Goal: Check status: Check status

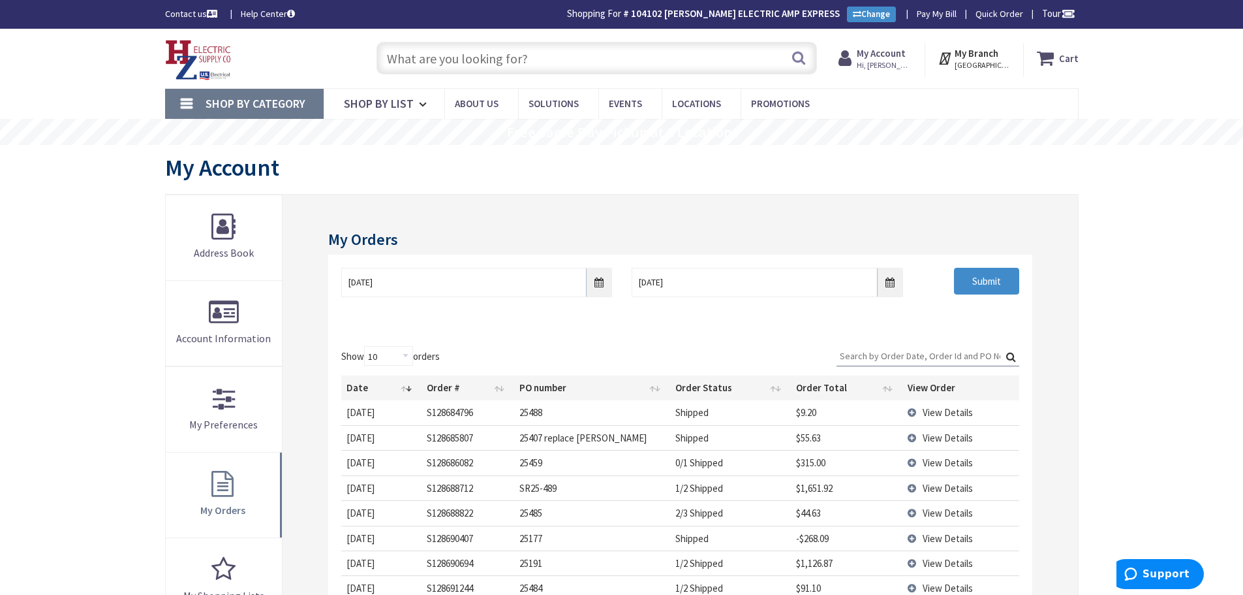
click at [887, 57] on strong "My Account" at bounding box center [881, 53] width 49 height 12
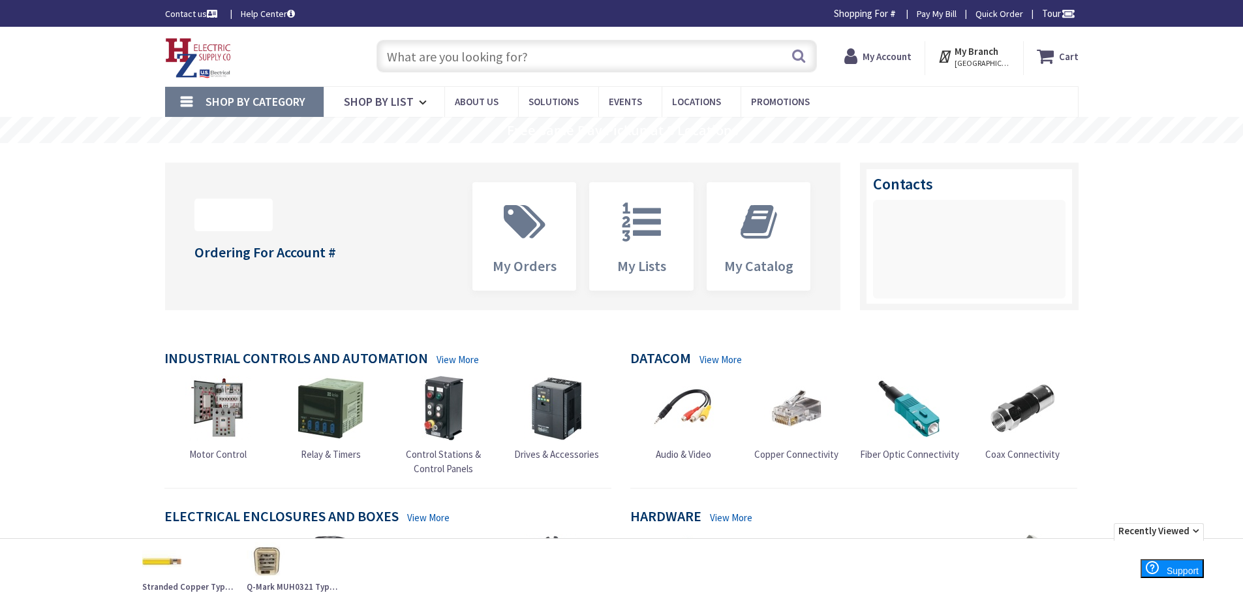
type input "Piper Farm, [STREET_ADDRESS]"
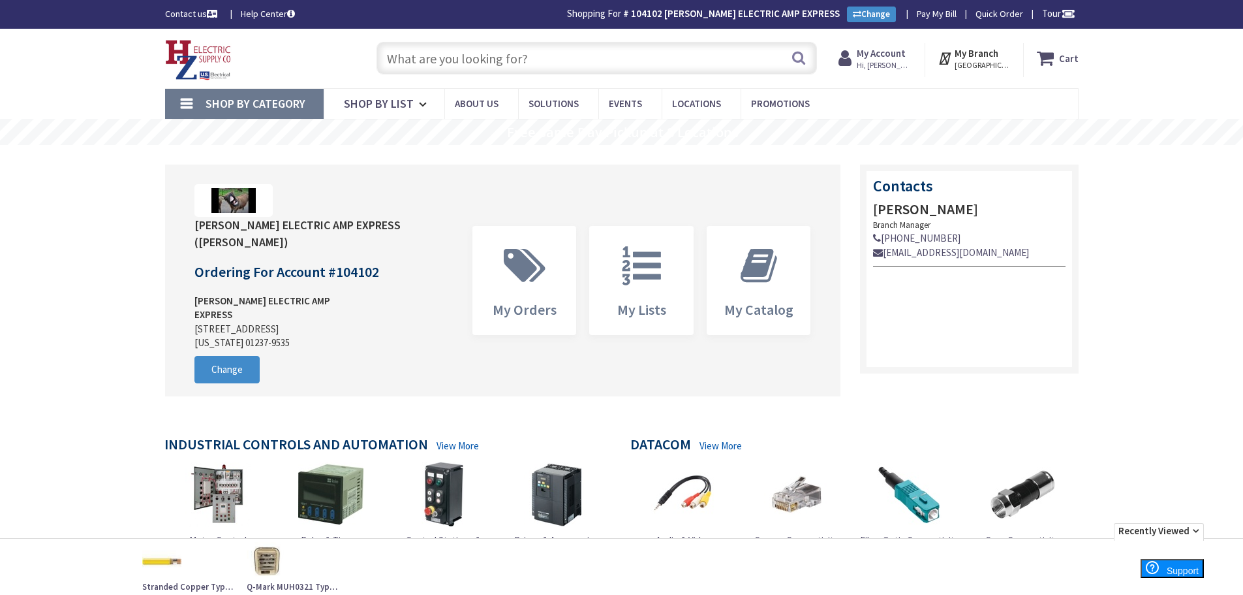
click at [888, 55] on strong "My Account" at bounding box center [881, 53] width 49 height 12
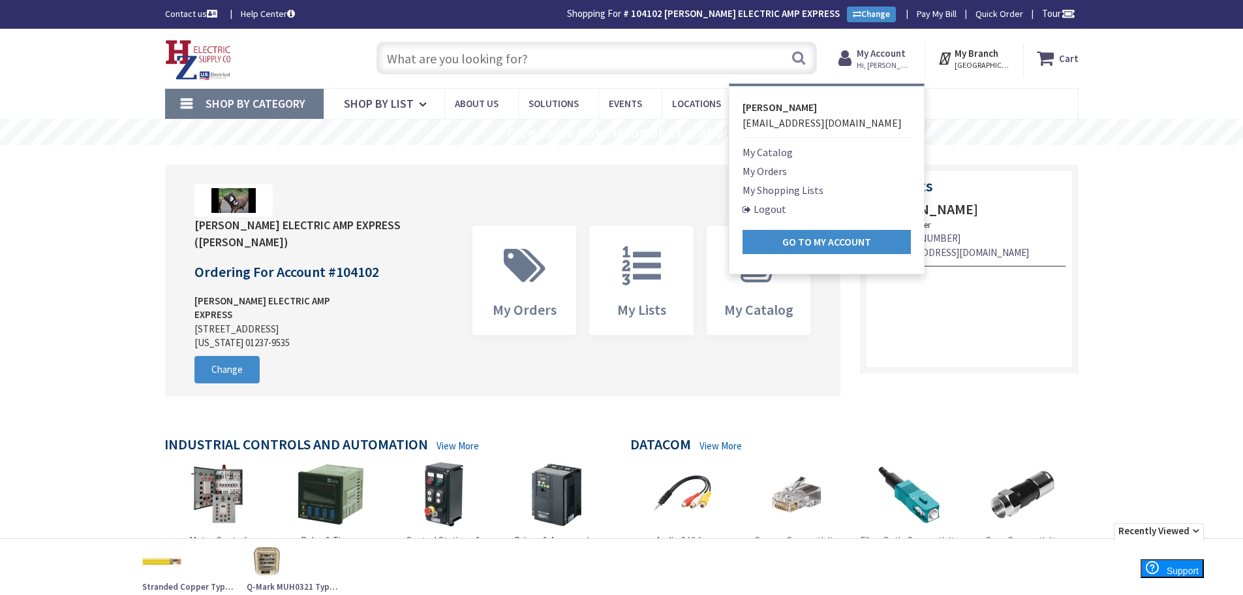
click at [777, 172] on link "My Orders" at bounding box center [765, 171] width 44 height 16
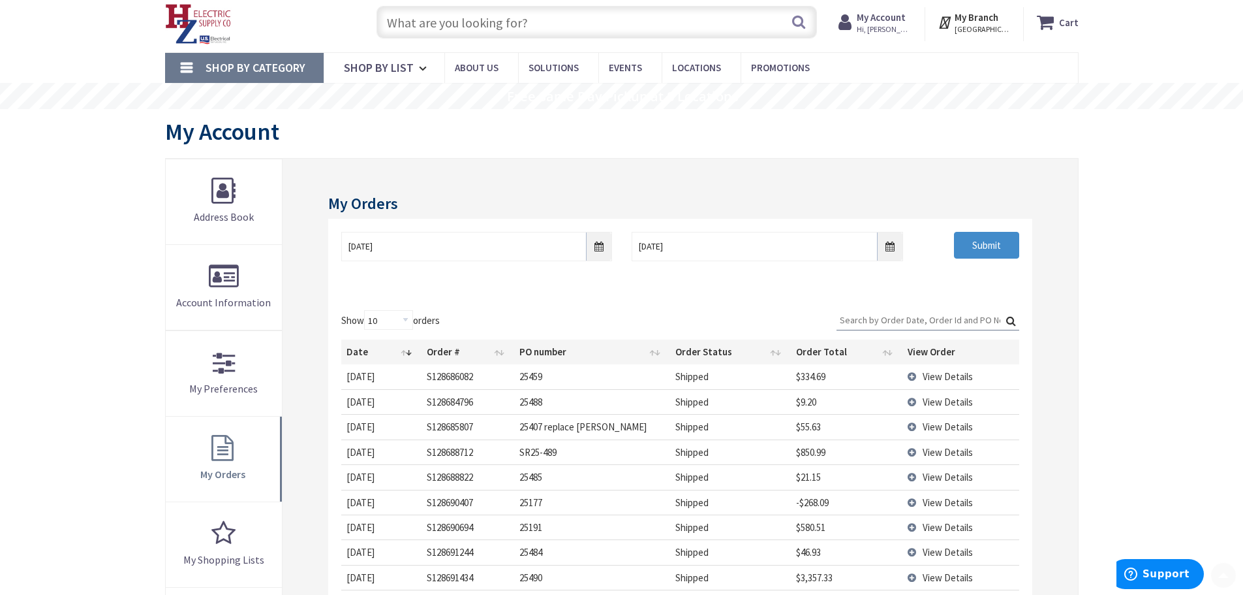
scroll to position [131, 0]
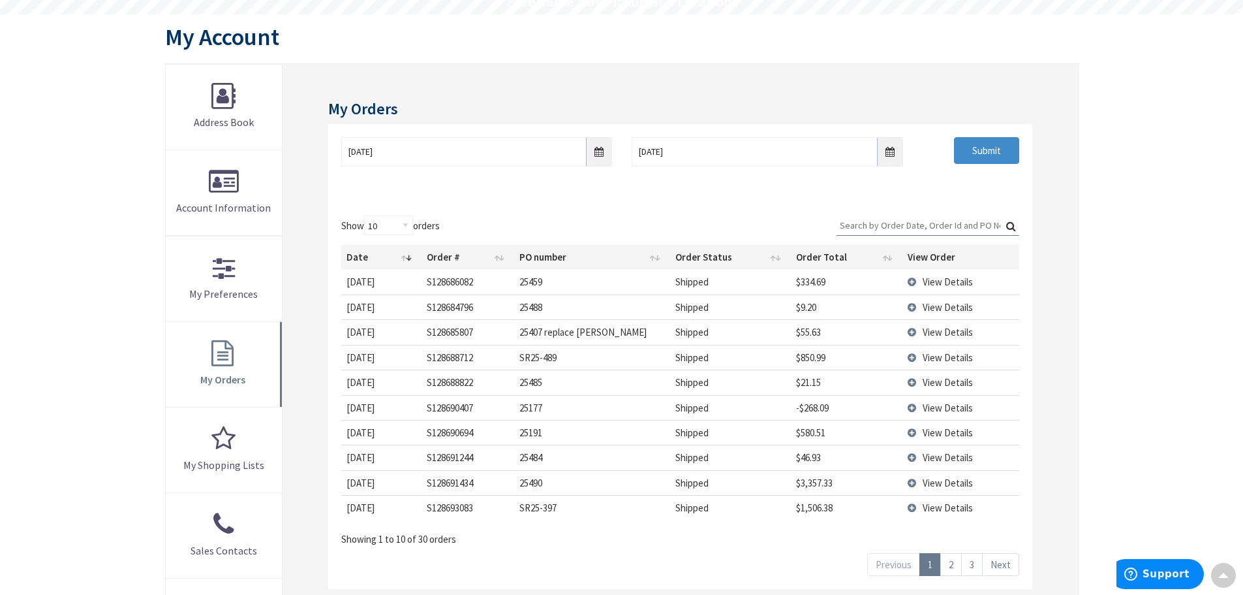
click at [909, 484] on td "View Details" at bounding box center [961, 482] width 116 height 25
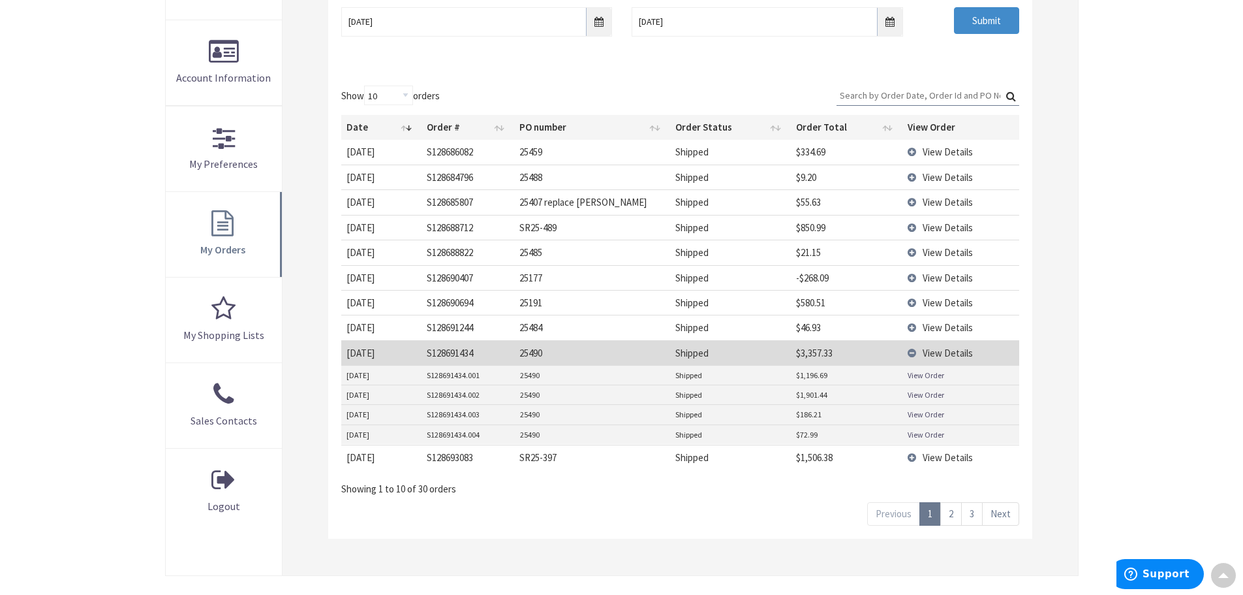
scroll to position [261, 0]
click at [927, 376] on link "View Order" at bounding box center [926, 374] width 37 height 11
click at [925, 394] on link "View Order" at bounding box center [926, 393] width 37 height 11
click at [916, 416] on link "View Order" at bounding box center [926, 413] width 37 height 11
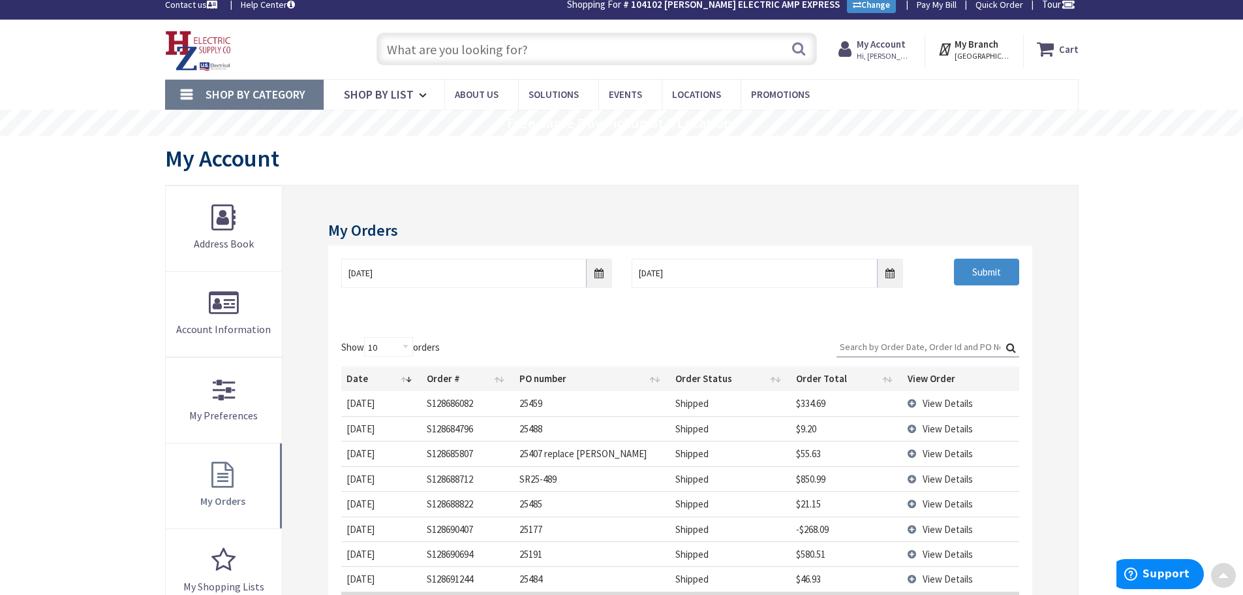
scroll to position [2, 0]
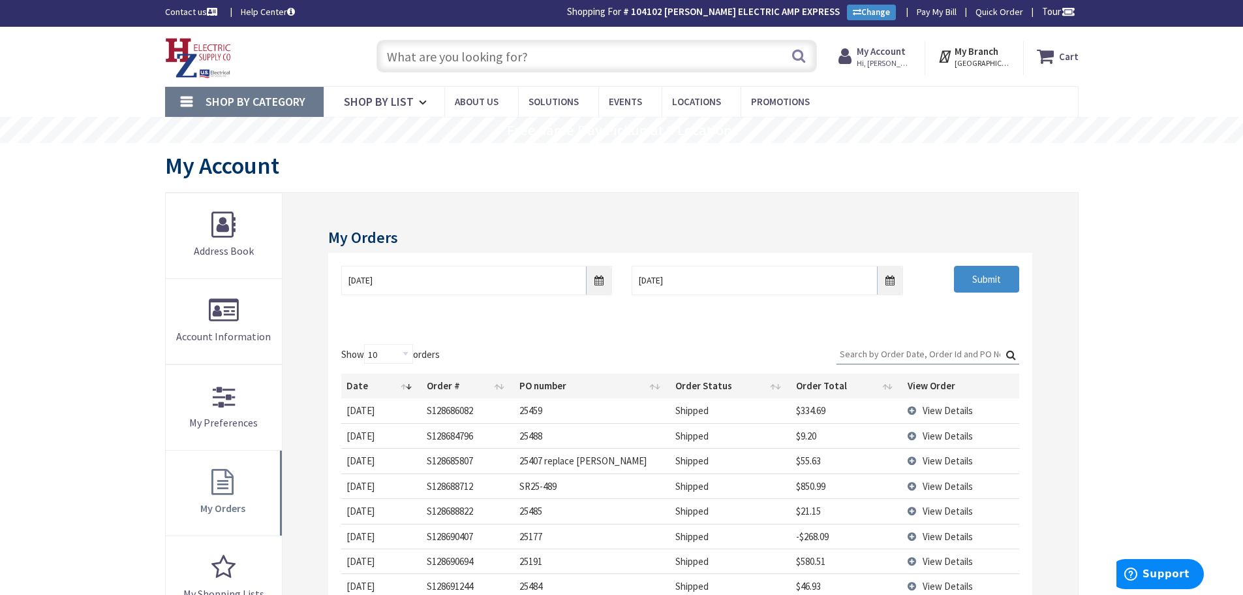
click at [413, 63] on input "text" at bounding box center [597, 56] width 441 height 33
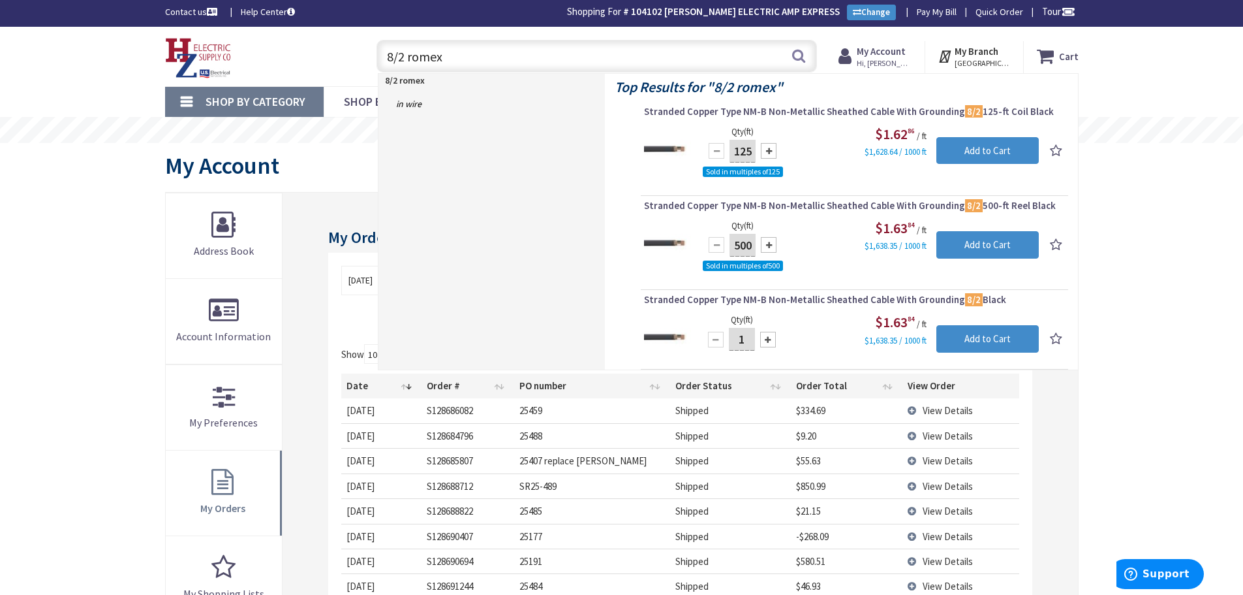
type input "8/2 romex"
click at [130, 266] on div "Skip to Content Toggle Nav 8/2 romex 8/2 romex Search Cart My Cart Close" at bounding box center [621, 569] width 1243 height 1084
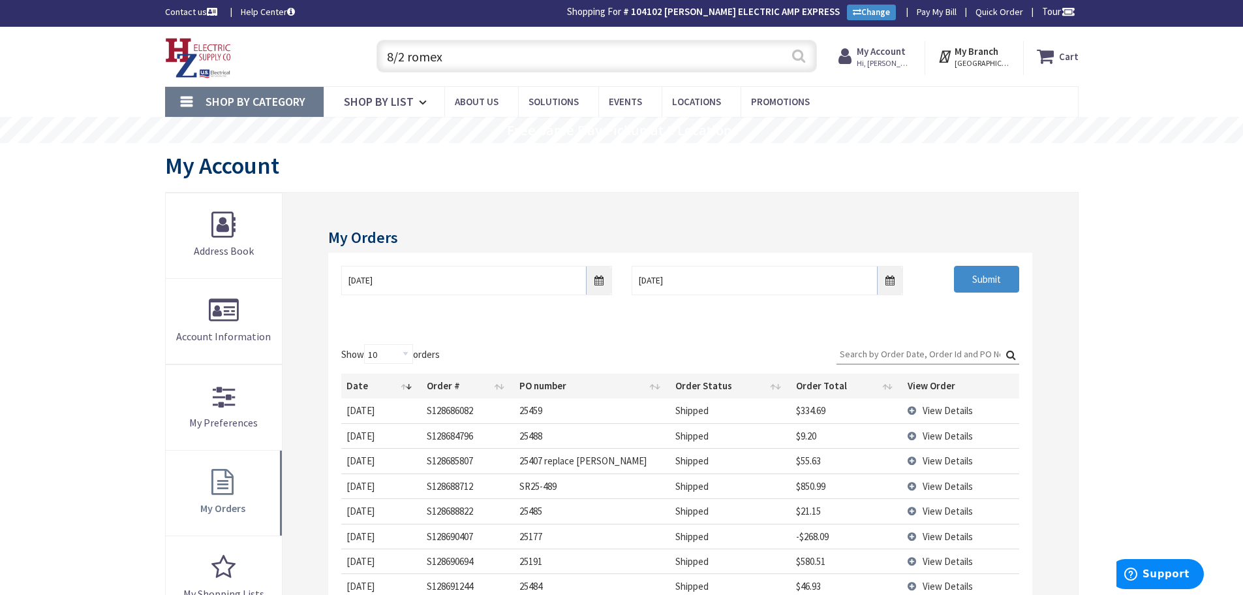
click at [803, 63] on button "Search" at bounding box center [798, 55] width 17 height 29
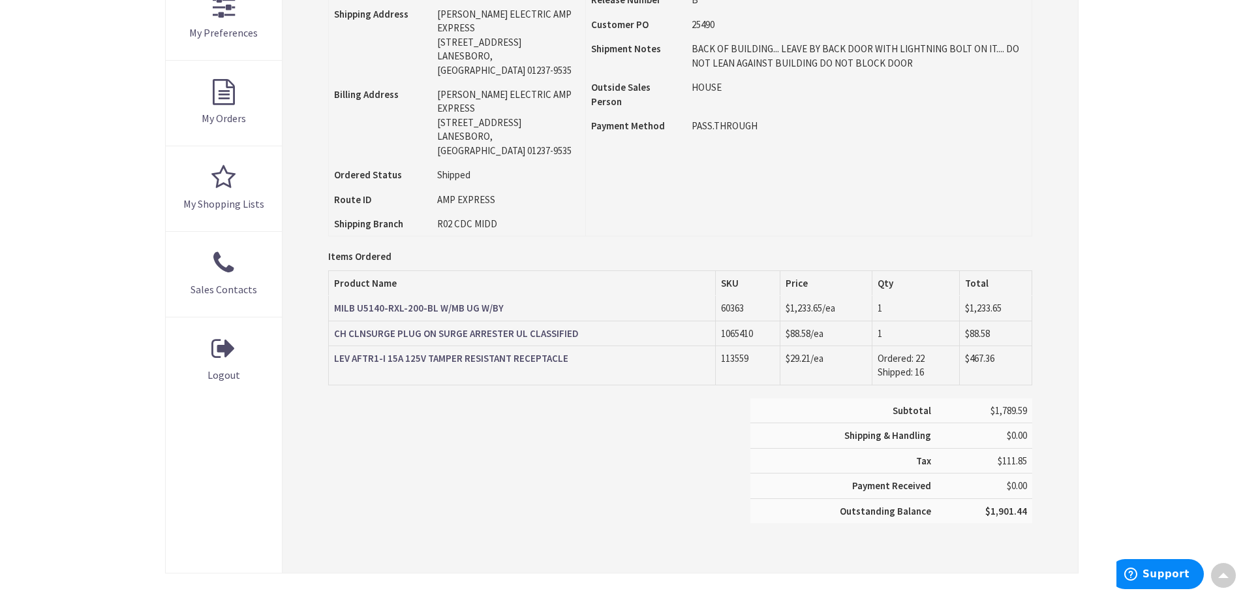
scroll to position [394, 0]
click at [426, 300] on strong "MILB U5140-RXL-200-BL W/MB UG W/BY" at bounding box center [419, 306] width 170 height 12
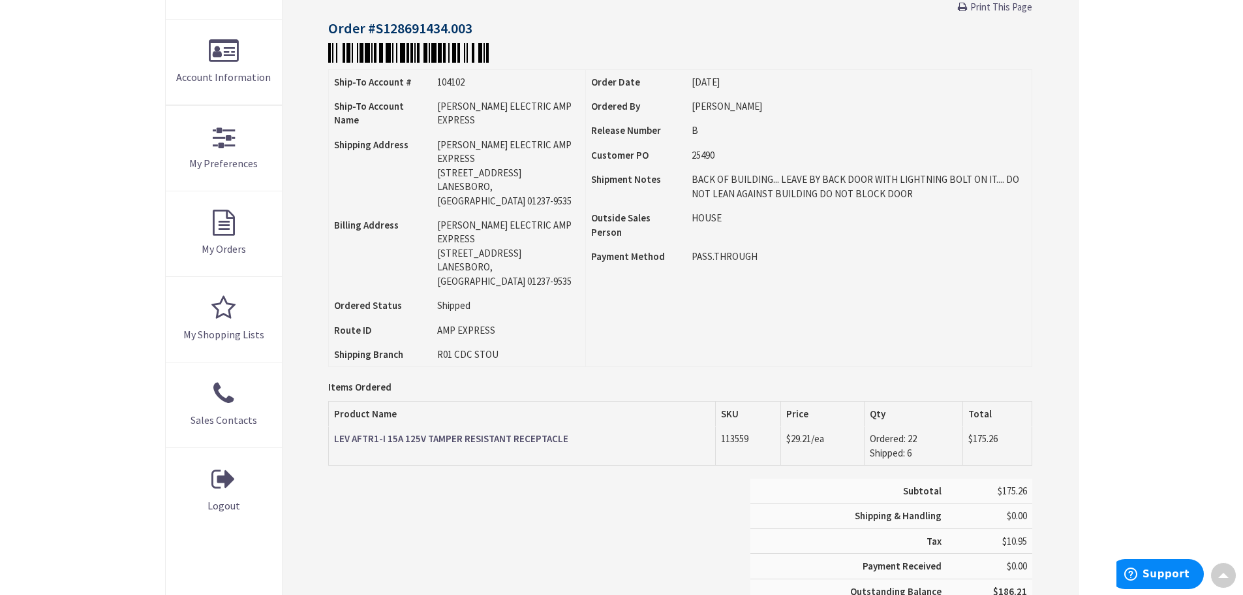
scroll to position [263, 0]
